Goal: Information Seeking & Learning: Check status

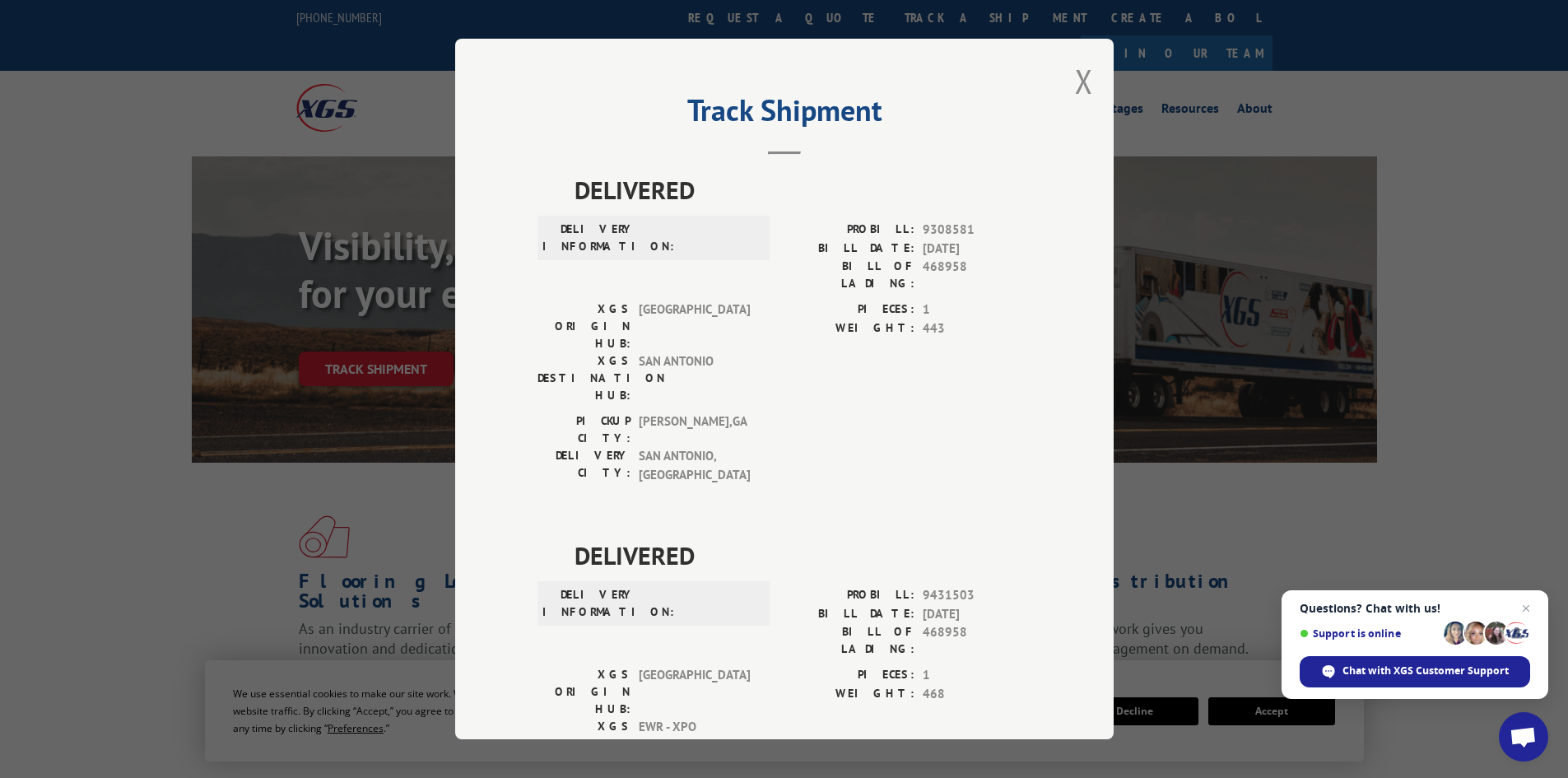
click at [149, 187] on div "Track Shipment DELIVERED DELIVERY INFORMATION: PROBILL: 9308581 BILL DATE: [DAT…" at bounding box center [784, 389] width 1568 height 778
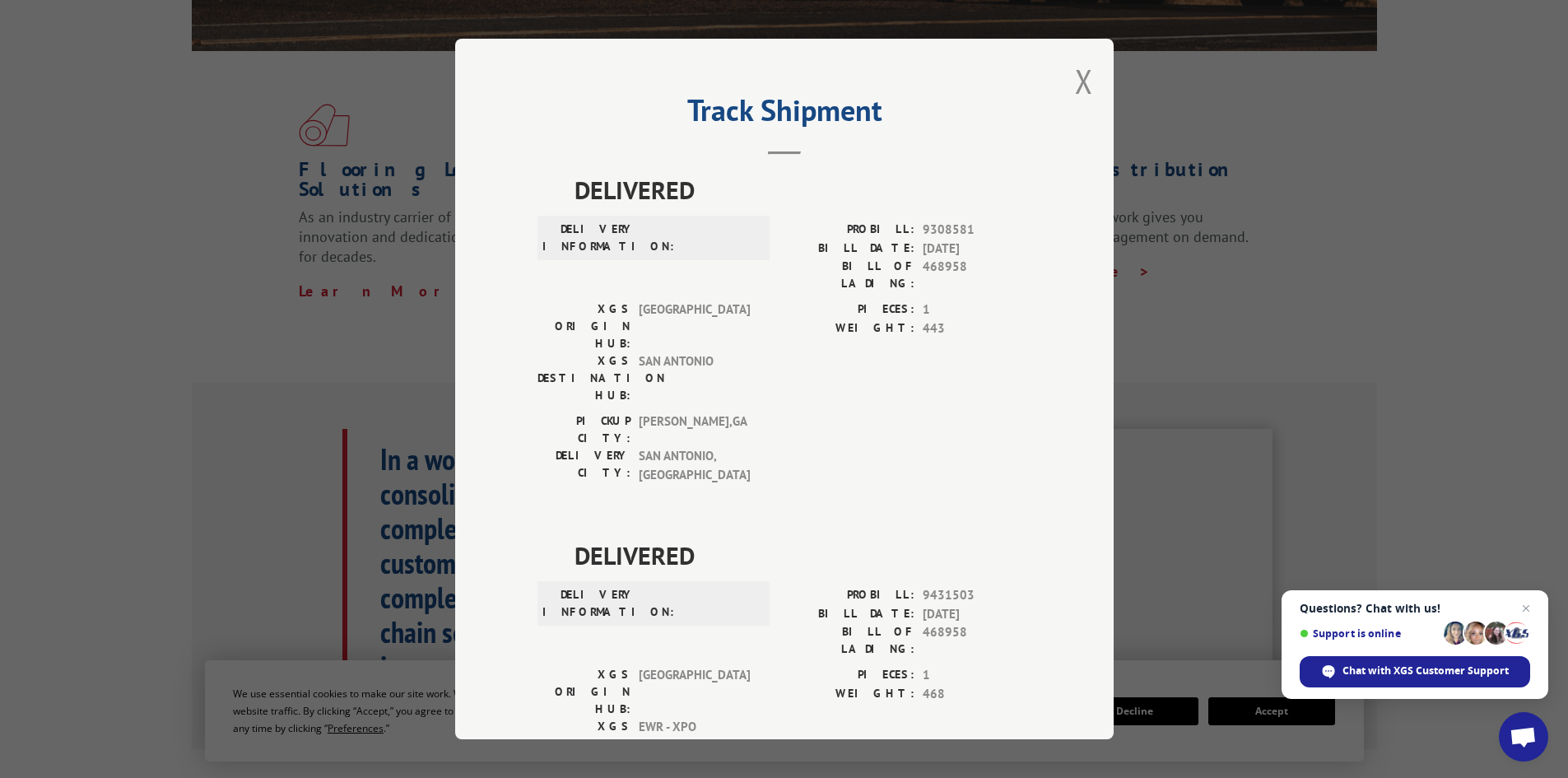
scroll to position [1235, 0]
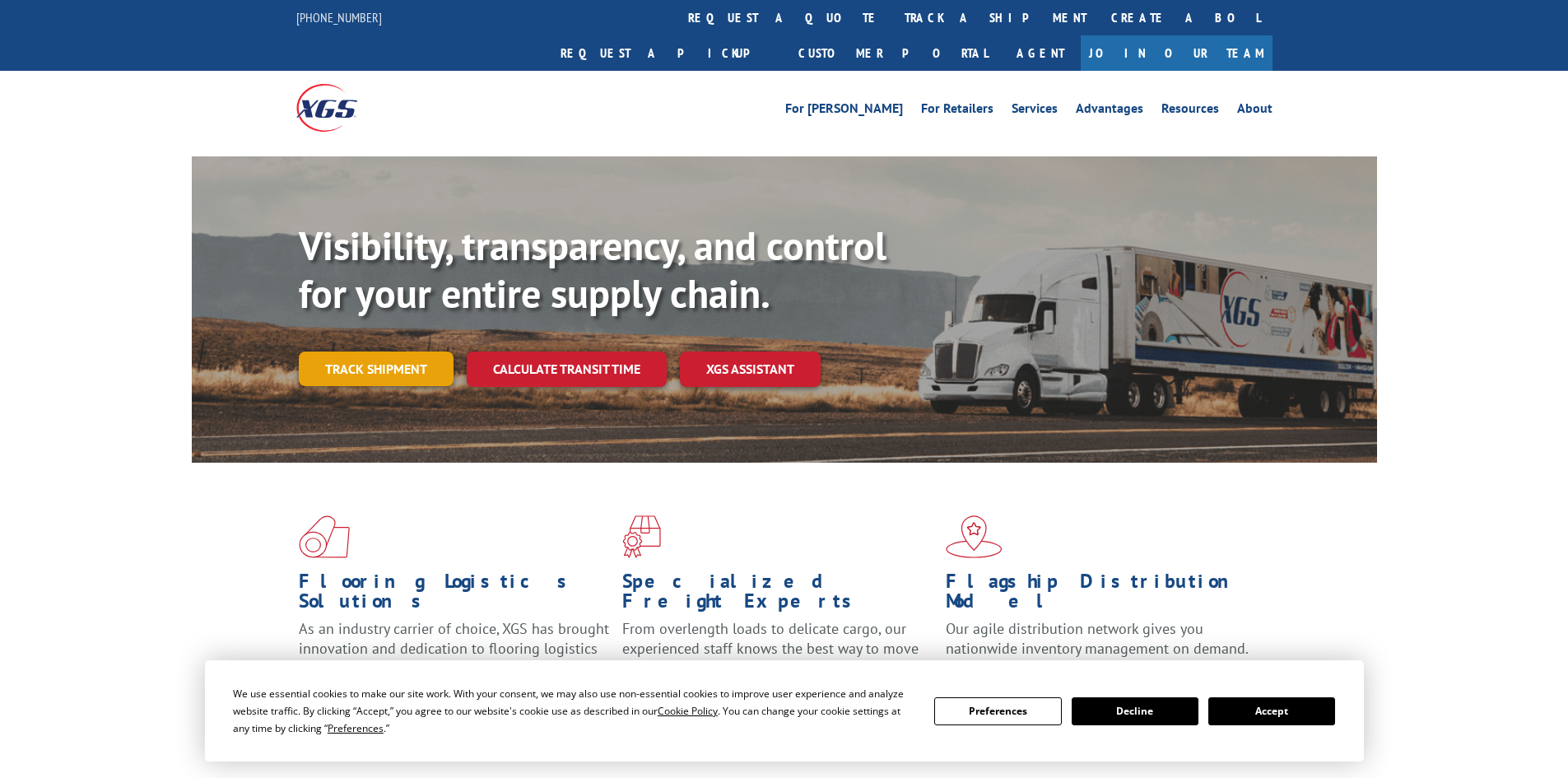
click at [380, 351] on link "Track shipment" at bounding box center [376, 368] width 155 height 35
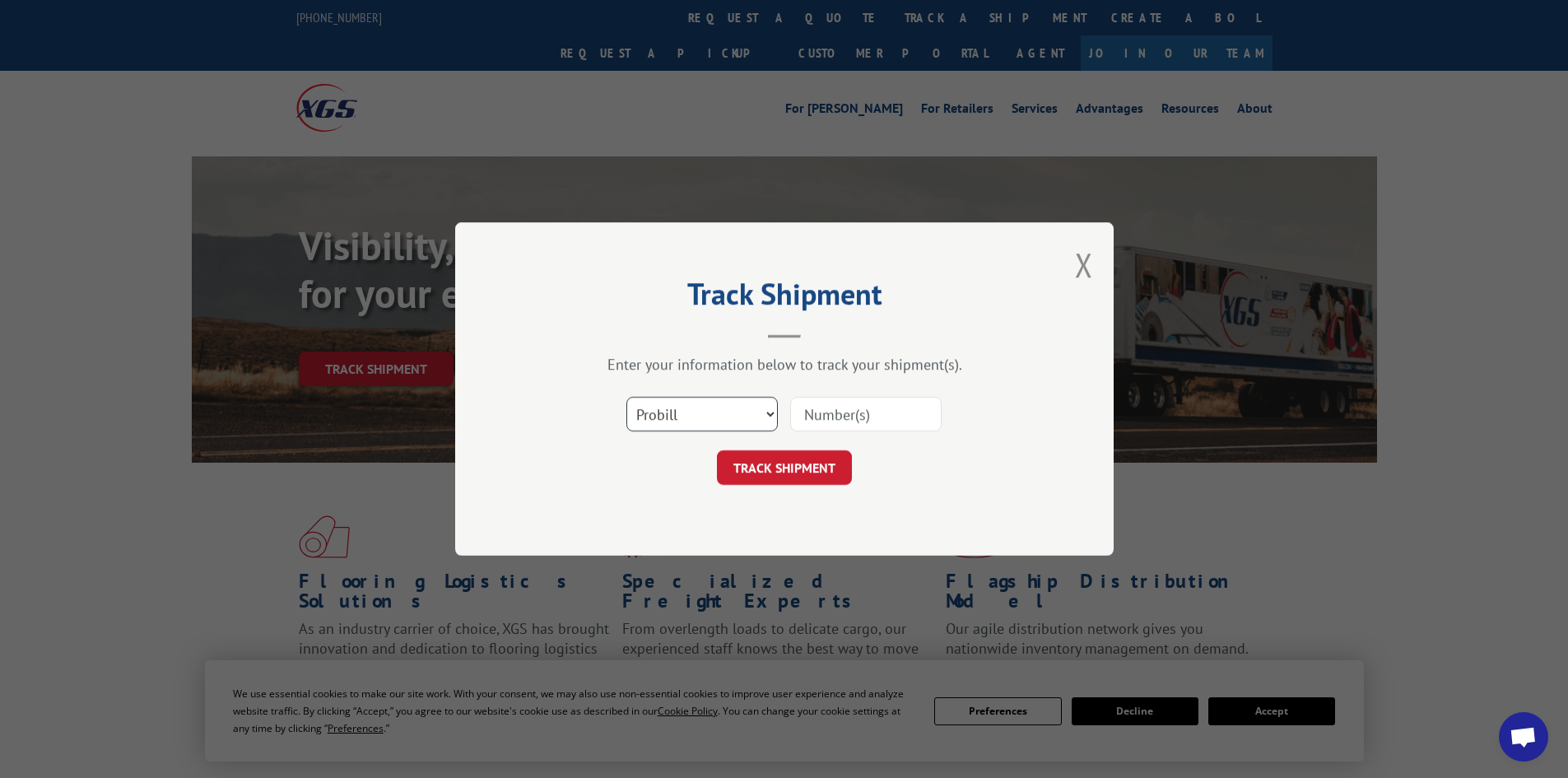
click at [709, 422] on select "Select category... Probill BOL PO" at bounding box center [701, 414] width 151 height 35
select select "bol"
click at [626, 397] on select "Select category... Probill BOL PO" at bounding box center [701, 414] width 151 height 35
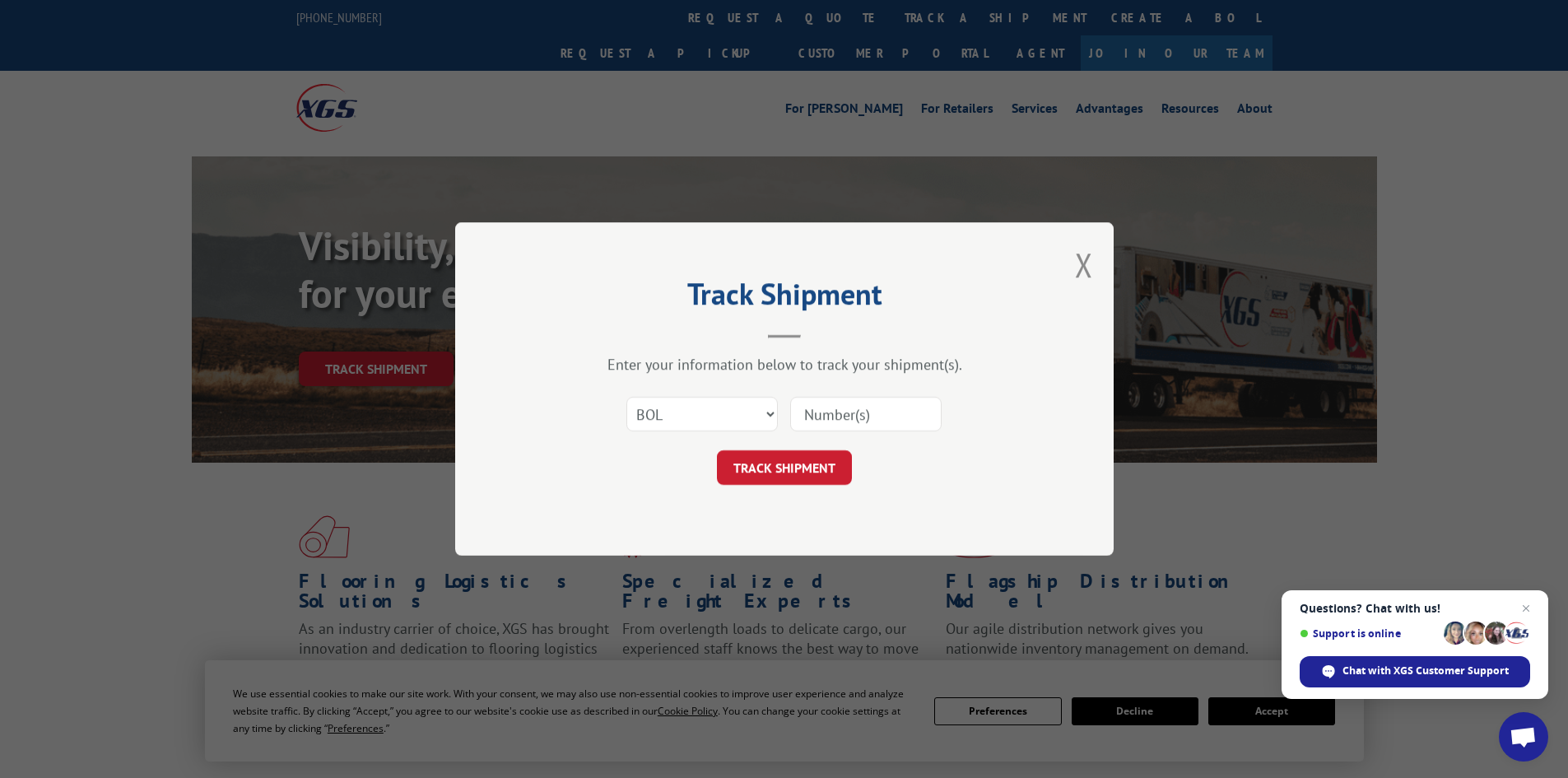
paste input "5433371"
type input "5433371"
click at [767, 468] on button "TRACK SHIPMENT" at bounding box center [784, 467] width 135 height 35
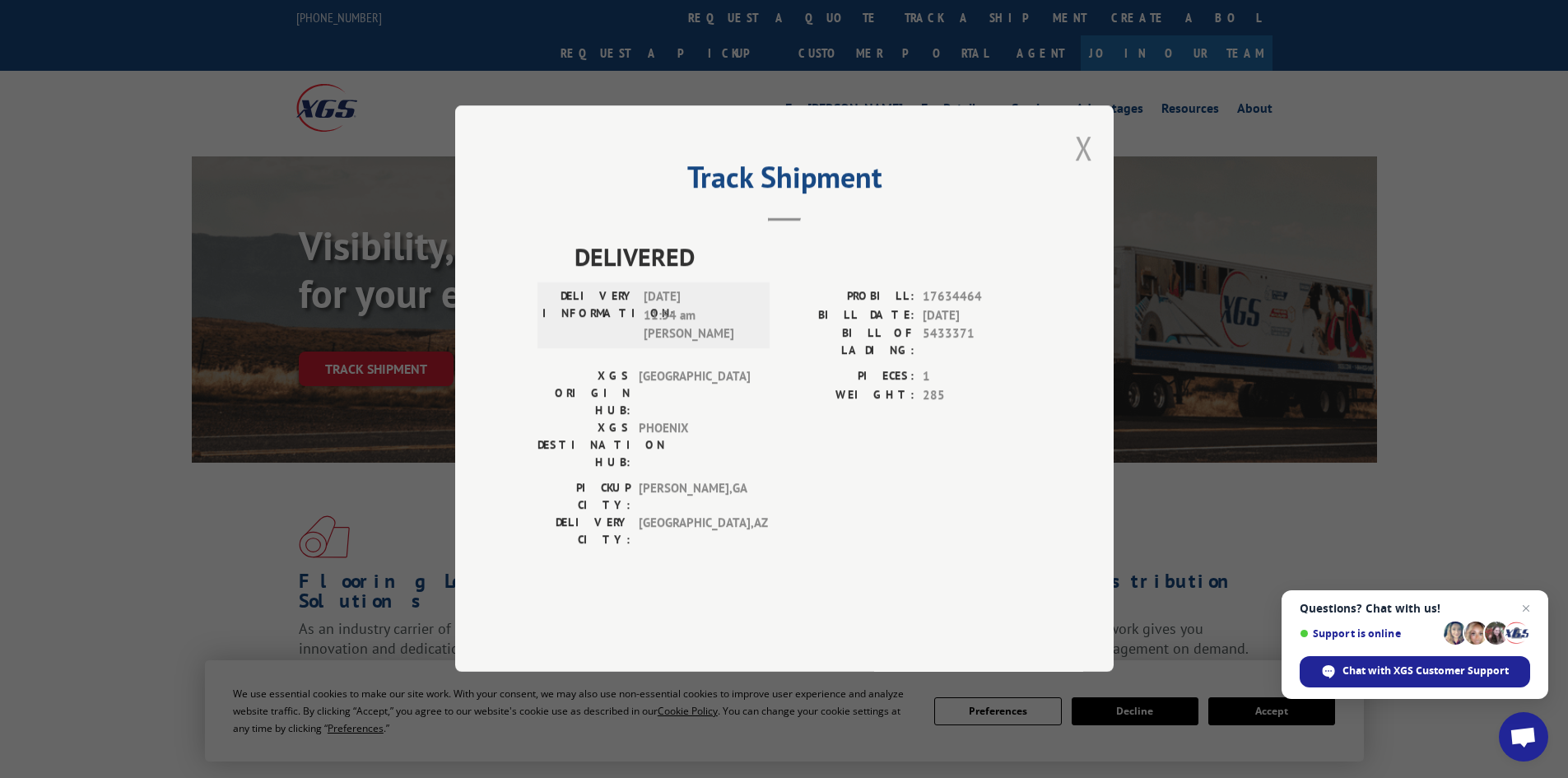
click at [1084, 169] on button "Close modal" at bounding box center [1084, 148] width 18 height 44
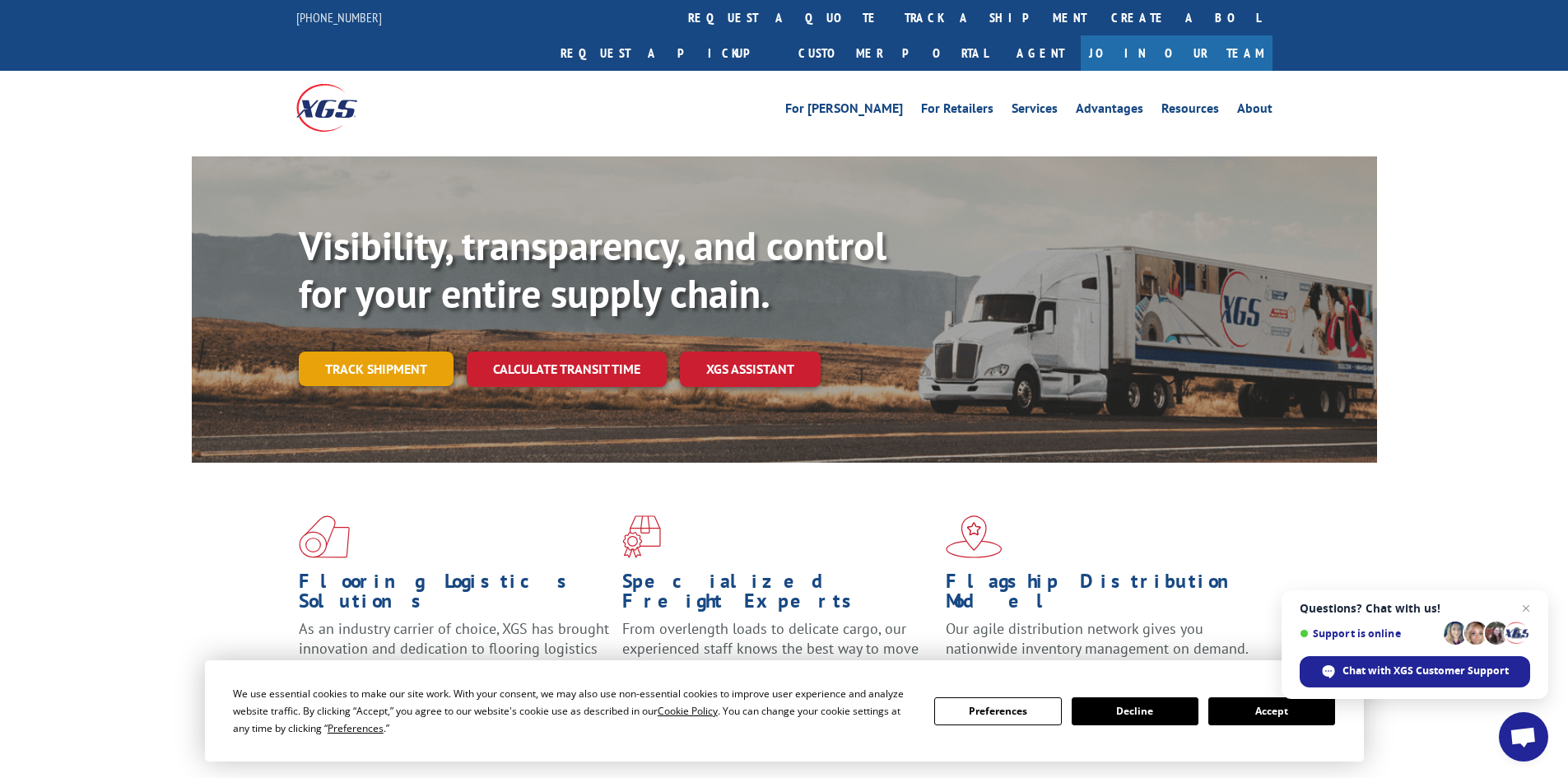
click at [390, 351] on link "Track shipment" at bounding box center [376, 368] width 155 height 35
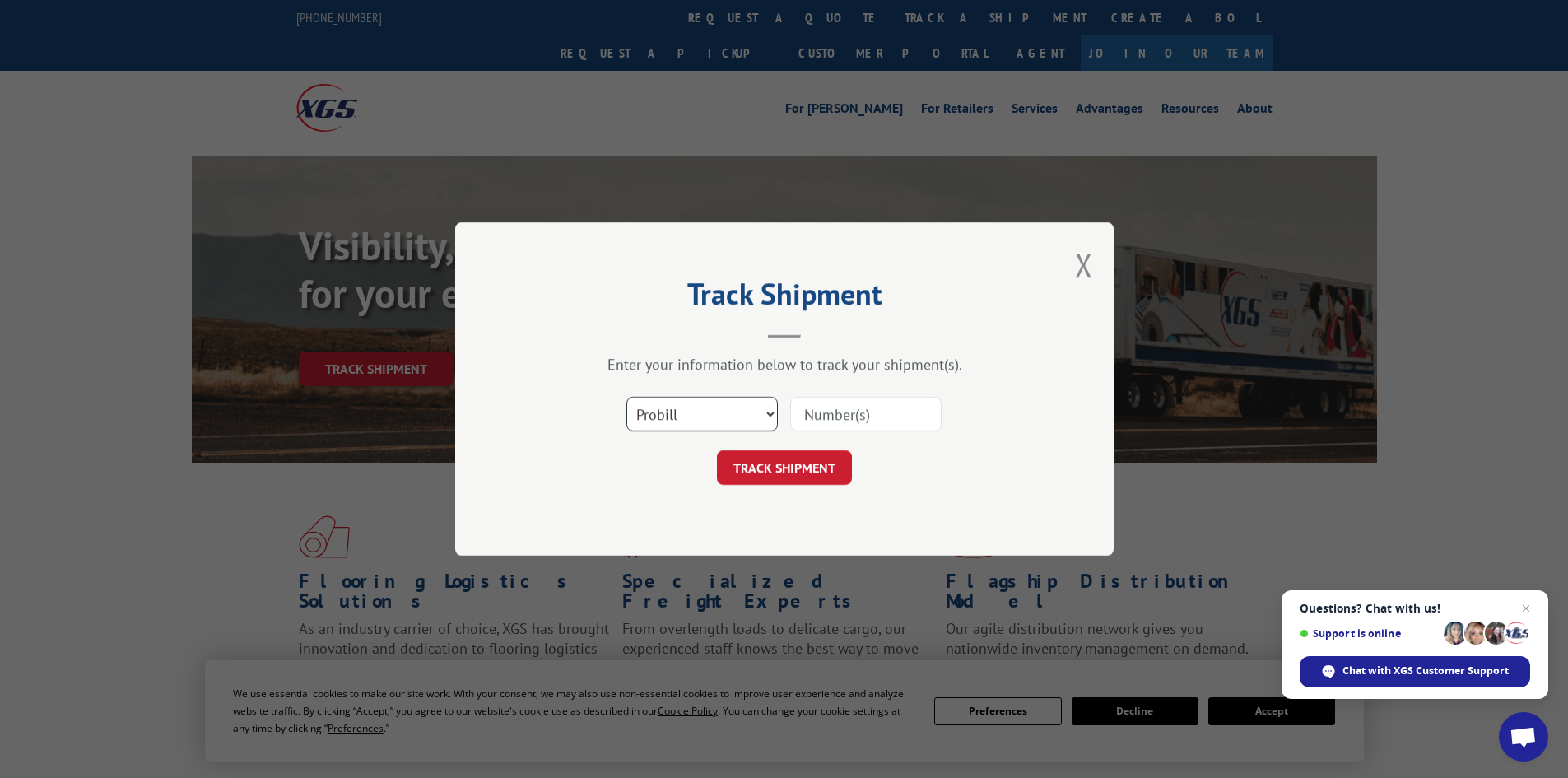
click at [696, 418] on select "Select category... Probill BOL PO" at bounding box center [701, 414] width 151 height 35
select select "bol"
click at [626, 397] on select "Select category... Probill BOL PO" at bounding box center [701, 414] width 151 height 35
paste input "5433371"
type input "5433371"
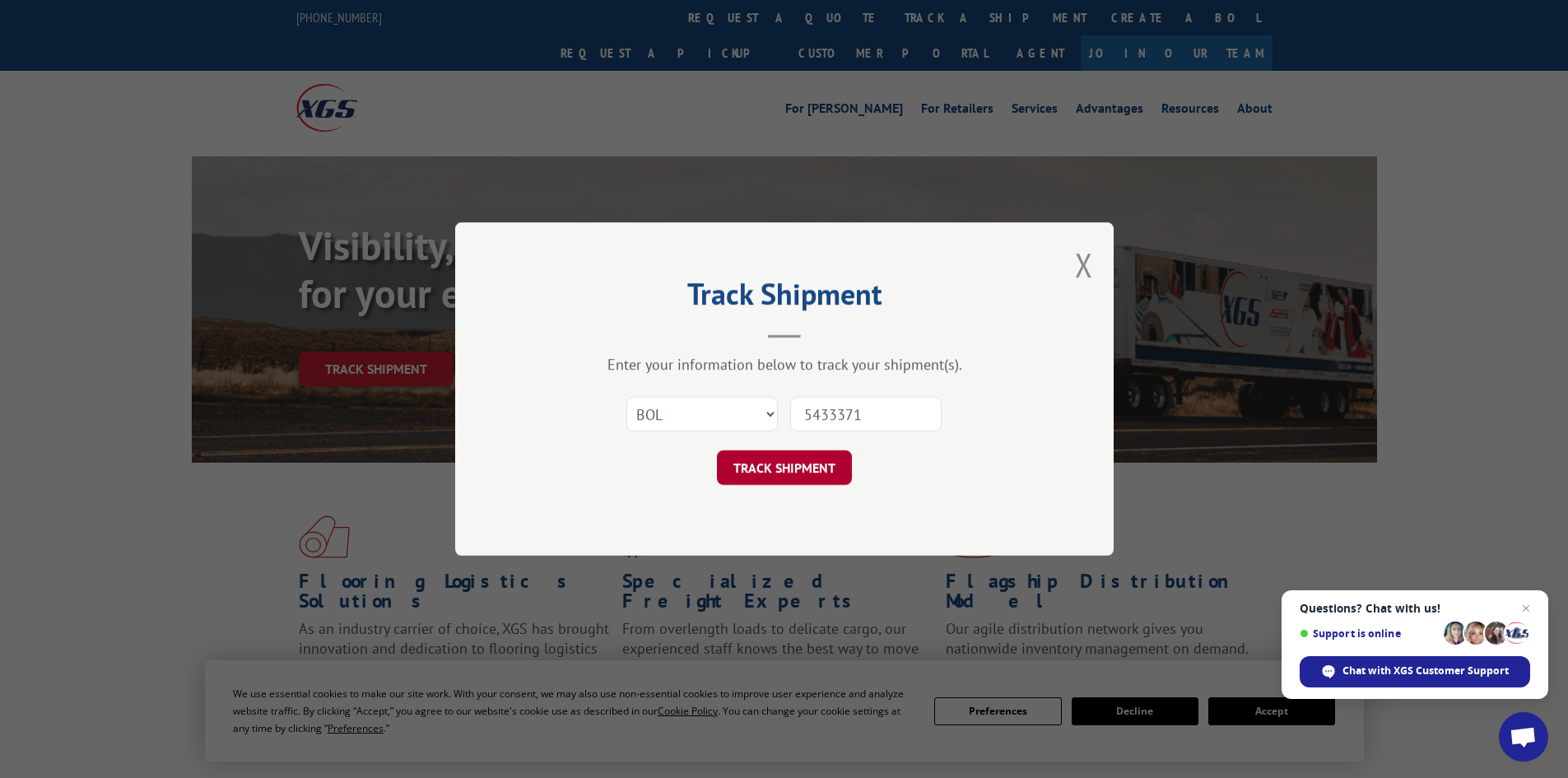
click at [799, 477] on button "TRACK SHIPMENT" at bounding box center [784, 467] width 135 height 35
